Goal: Task Accomplishment & Management: Complete application form

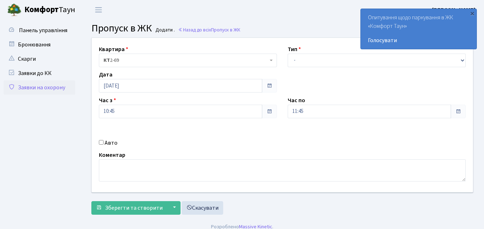
select select "1"
click at [287, 54] on select "- Доставка Таксі Гості Сервіс" at bounding box center [376, 61] width 178 height 14
click at [340, 114] on input "11:45" at bounding box center [368, 112] width 163 height 14
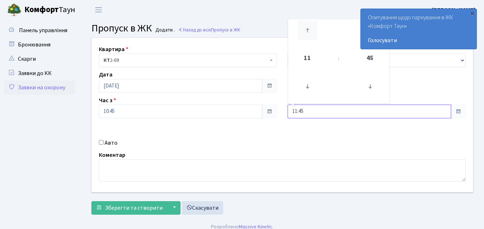
click at [308, 32] on icon at bounding box center [306, 30] width 19 height 19
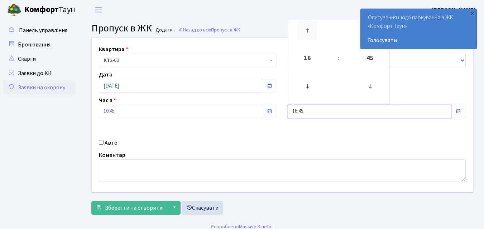
click at [308, 32] on icon at bounding box center [306, 30] width 19 height 19
type input "19:45"
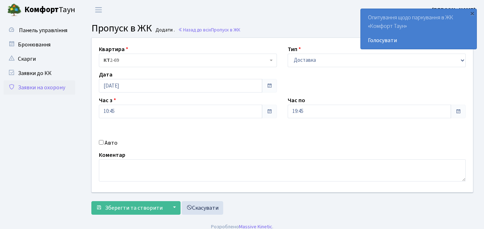
click at [101, 141] on input "Авто" at bounding box center [101, 142] width 5 height 5
checkbox input "true"
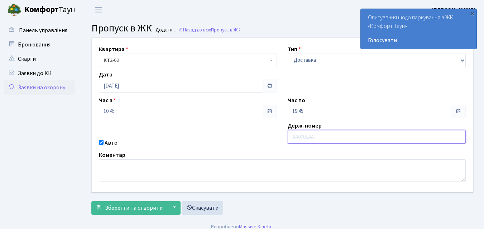
click at [289, 138] on input "text" at bounding box center [376, 137] width 178 height 14
type input "КА2447ЕВ"
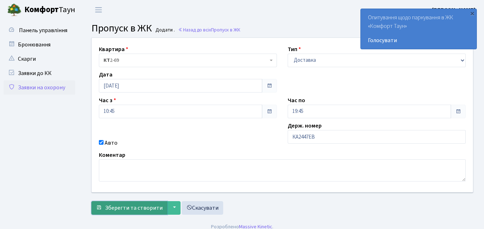
click at [132, 208] on span "Зберегти та створити" at bounding box center [134, 208] width 58 height 8
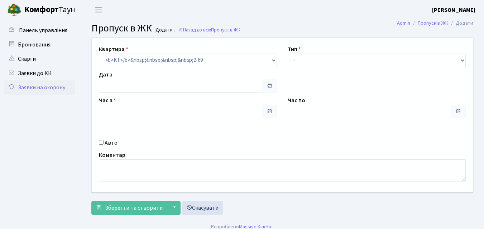
type input "[DATE]"
type input "10:45"
type input "11:45"
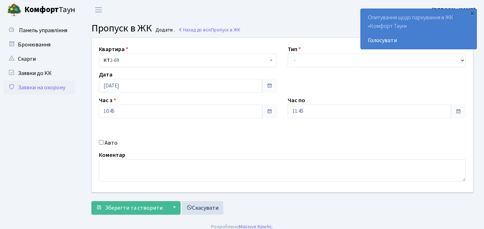
click at [28, 85] on link "Заявки на охорону" at bounding box center [40, 88] width 72 height 14
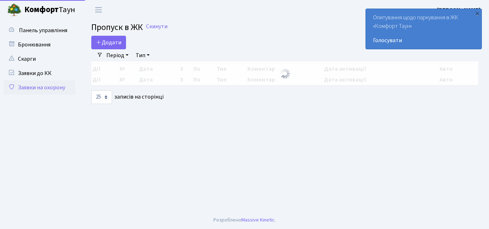
select select "25"
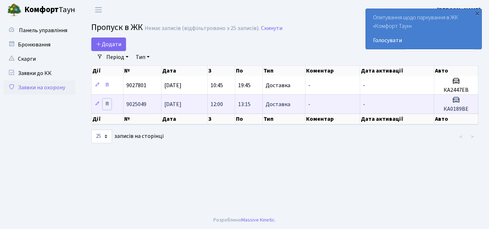
click at [107, 103] on icon at bounding box center [107, 103] width 5 height 5
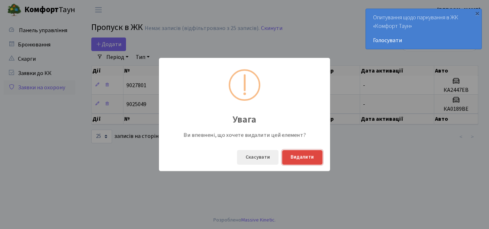
click at [299, 160] on button "Видалити" at bounding box center [302, 157] width 40 height 15
